Goal: Complete application form

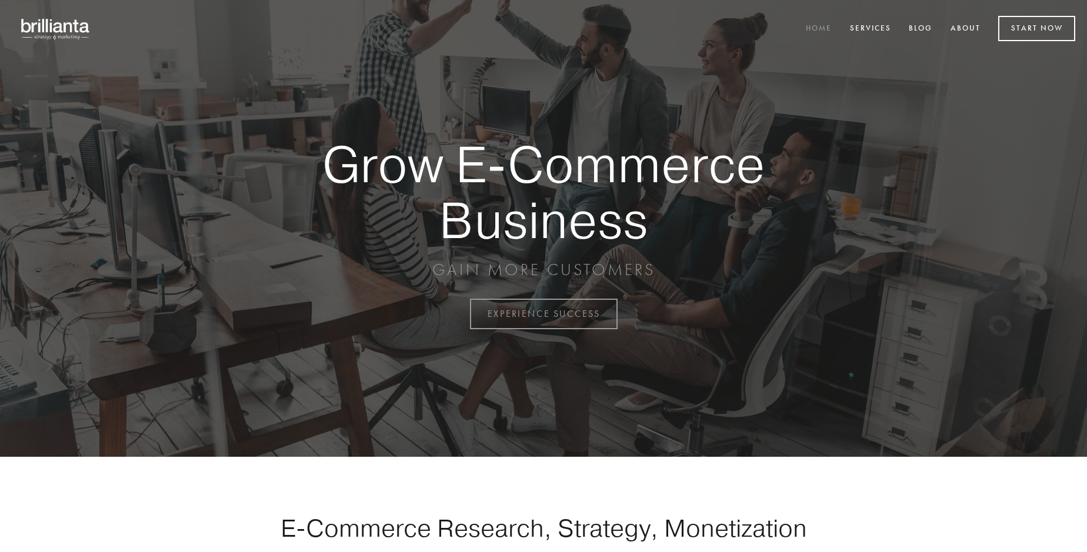
scroll to position [3082, 0]
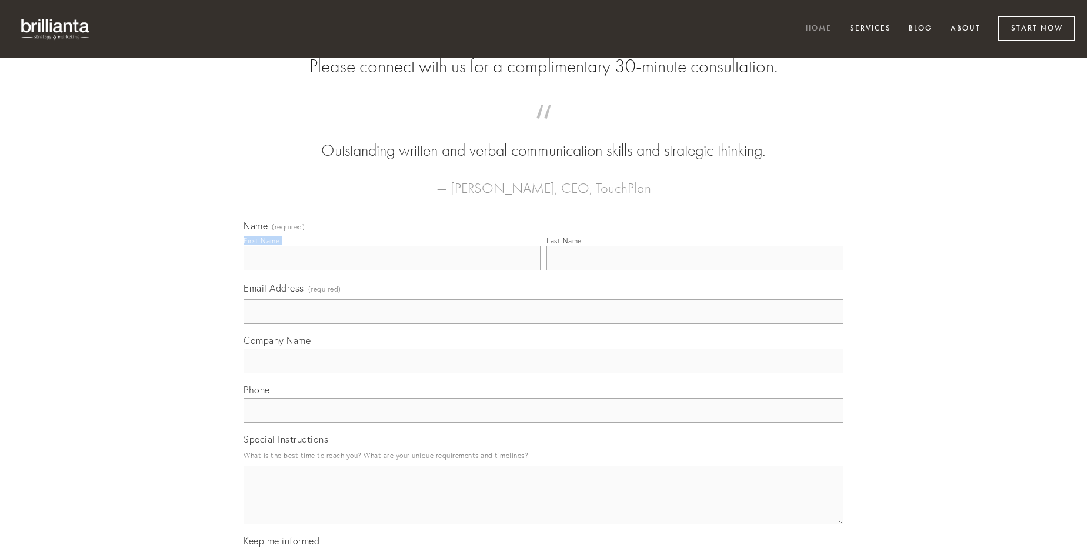
type input "[PERSON_NAME]"
click at [694, 270] on input "Last Name" at bounding box center [694, 258] width 297 height 25
type input "[PERSON_NAME]"
click at [543, 324] on input "Email Address (required)" at bounding box center [543, 311] width 600 height 25
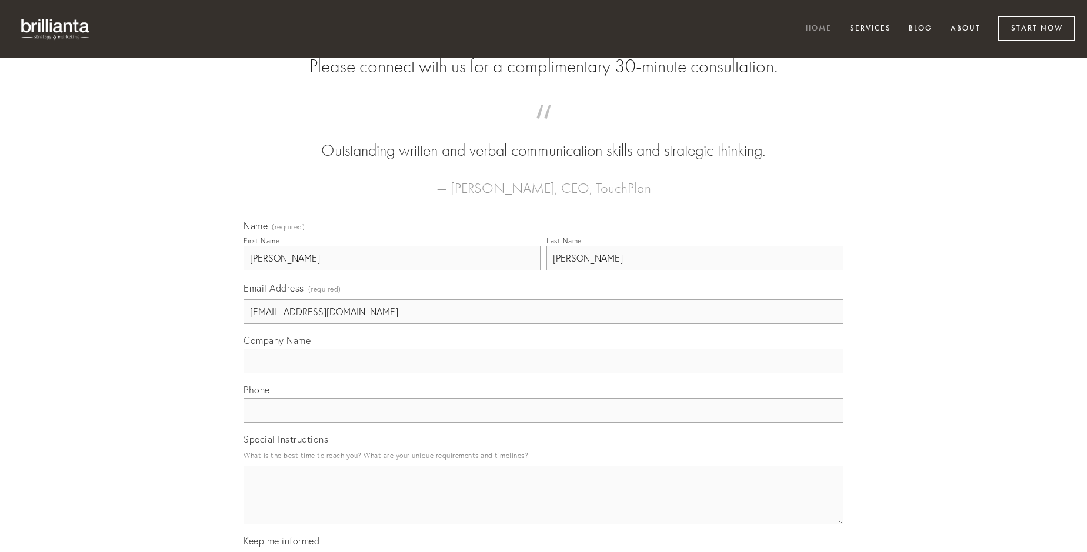
type input "[EMAIL_ADDRESS][DOMAIN_NAME]"
click at [543, 373] on input "Company Name" at bounding box center [543, 361] width 600 height 25
type input "vita"
click at [543, 423] on input "text" at bounding box center [543, 410] width 600 height 25
click at [543, 506] on textarea "Special Instructions" at bounding box center [543, 495] width 600 height 59
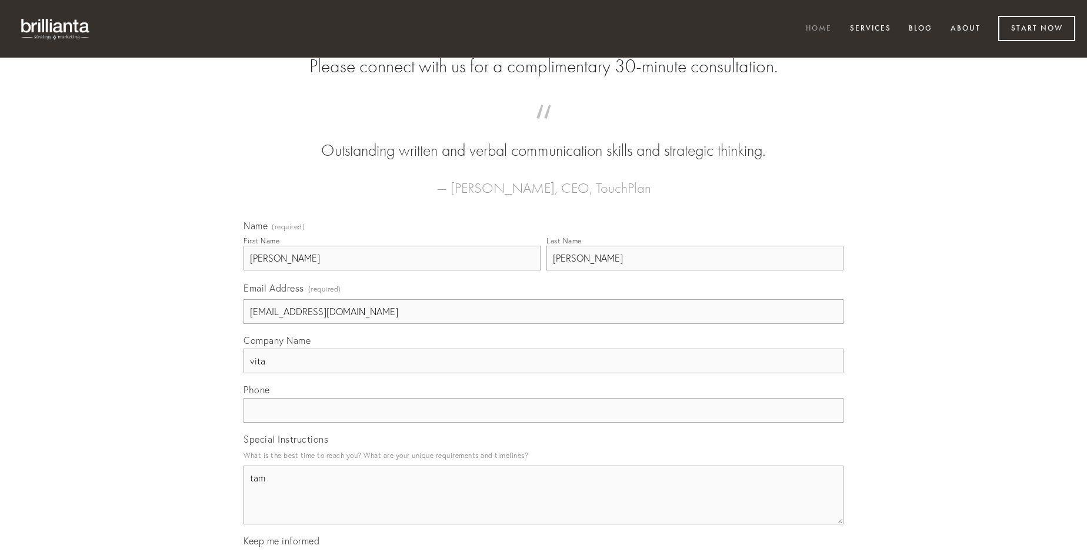
type textarea "tam"
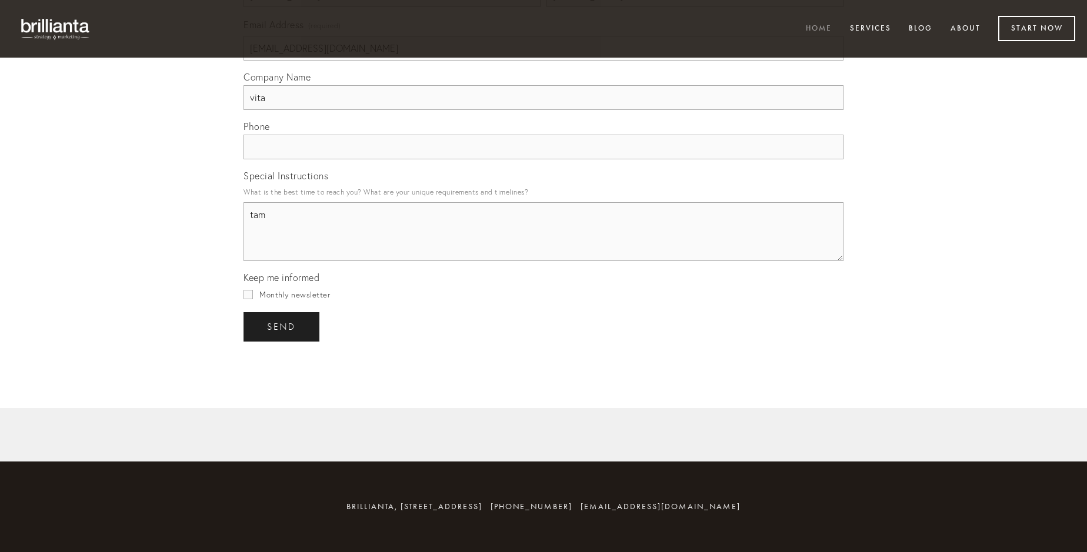
click at [282, 326] on span "send" at bounding box center [281, 327] width 29 height 11
